Goal: Task Accomplishment & Management: Manage account settings

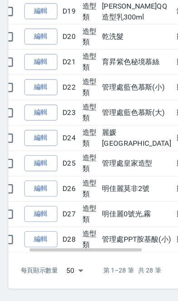
scroll to position [0, 19]
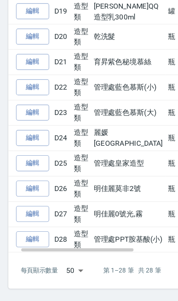
click at [21, 240] on link "編輯" at bounding box center [28, 247] width 29 height 14
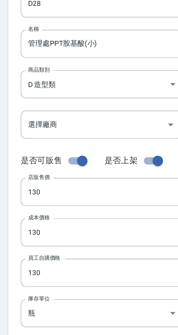
click at [46, 198] on input "130" at bounding box center [89, 210] width 142 height 24
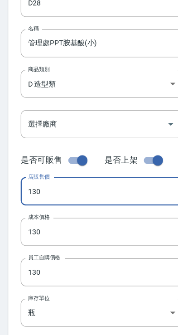
scroll to position [75, 0]
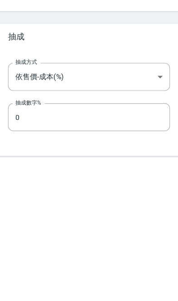
type input "500"
click at [18, 254] on input "0" at bounding box center [89, 266] width 142 height 24
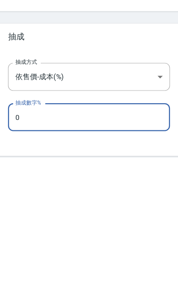
scroll to position [320, 0]
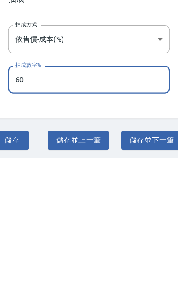
type input "60"
click at [8, 278] on button "儲存" at bounding box center [21, 286] width 29 height 17
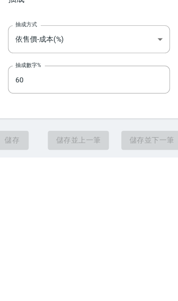
scroll to position [323, 0]
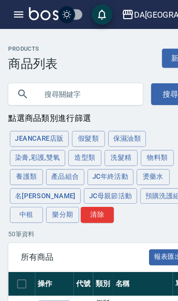
click at [77, 140] on button "造型類" at bounding box center [74, 138] width 29 height 14
click at [45, 80] on input "text" at bounding box center [75, 82] width 85 height 24
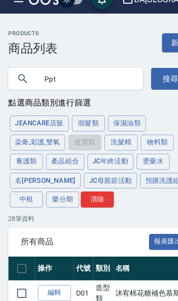
type input "Ppt"
click at [136, 73] on button "搜尋" at bounding box center [149, 82] width 34 height 19
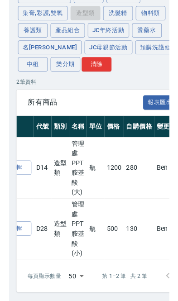
scroll to position [100, 0]
